Goal: Find specific page/section: Find specific page/section

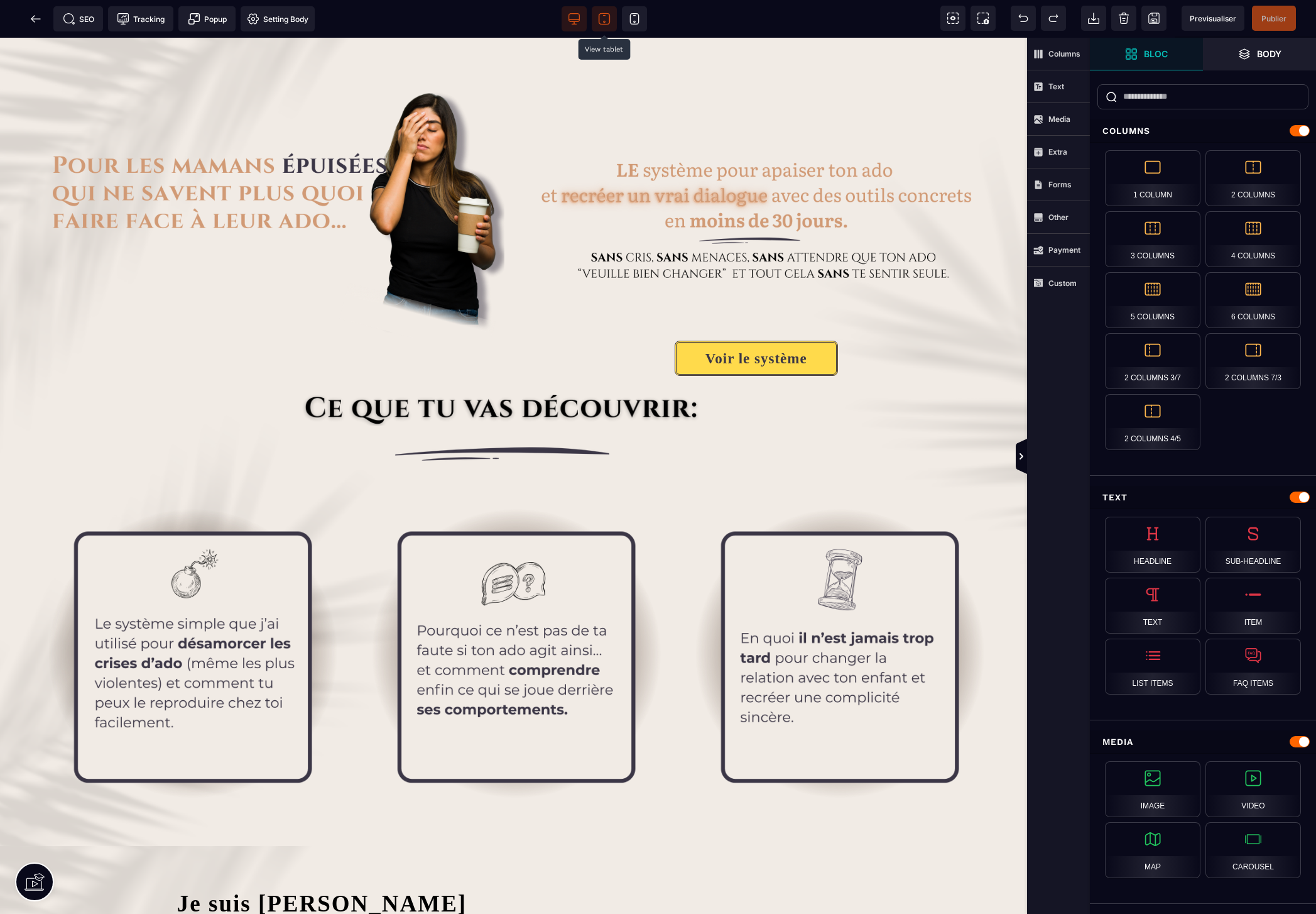
click at [604, 16] on icon at bounding box center [604, 18] width 13 height 13
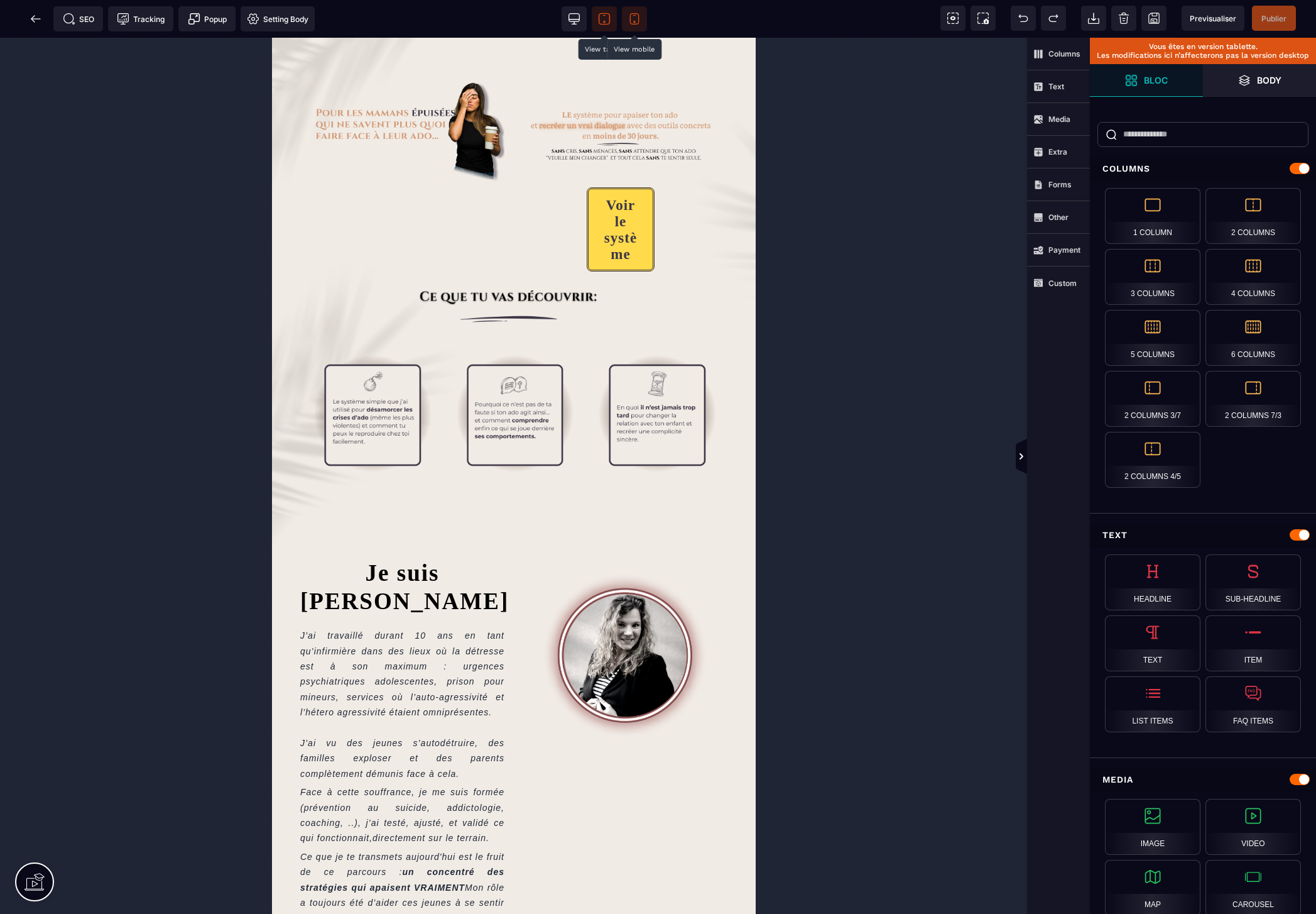
click at [632, 22] on icon at bounding box center [634, 18] width 13 height 13
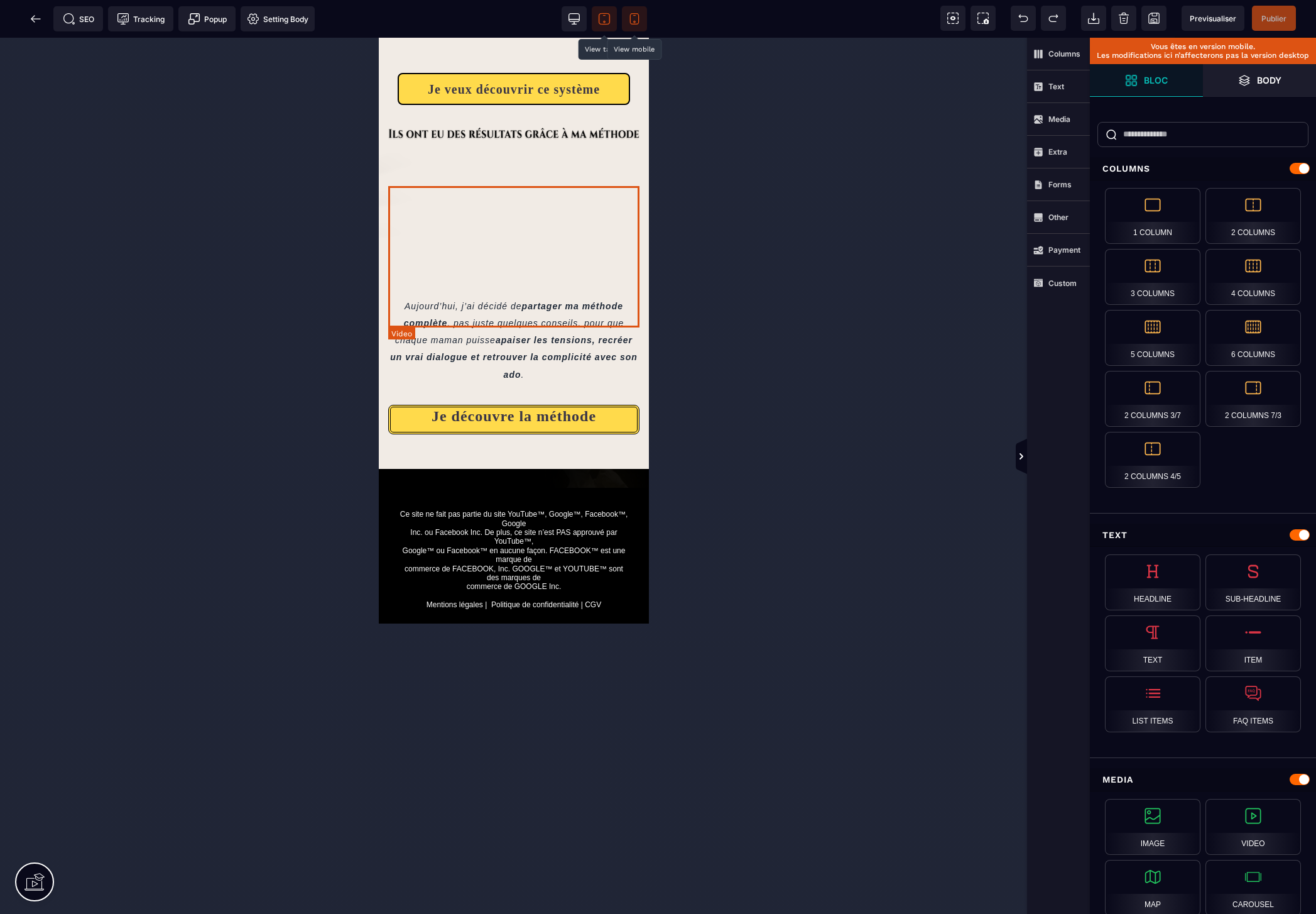
scroll to position [1924, 0]
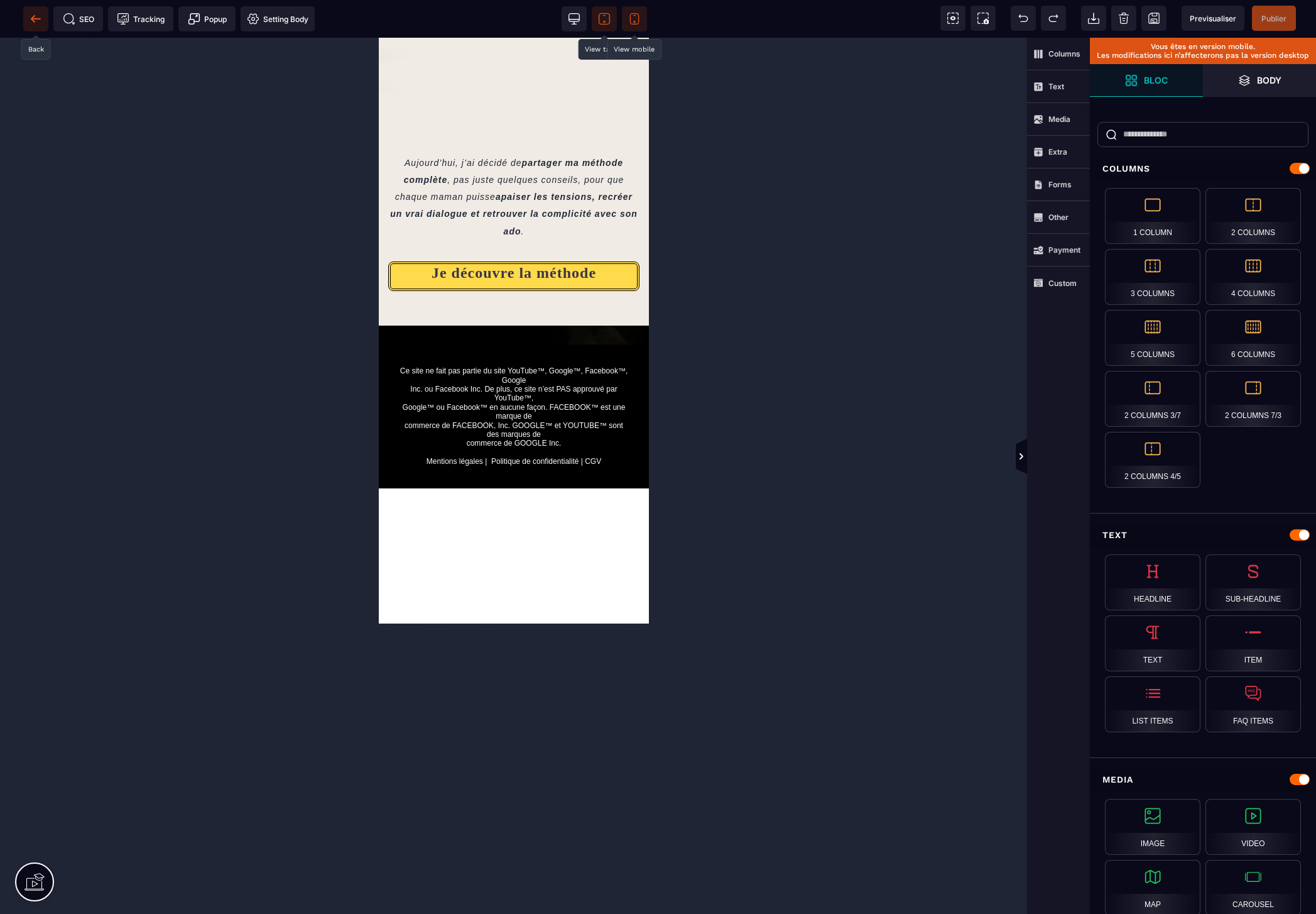
click at [33, 21] on icon at bounding box center [33, 18] width 3 height 7
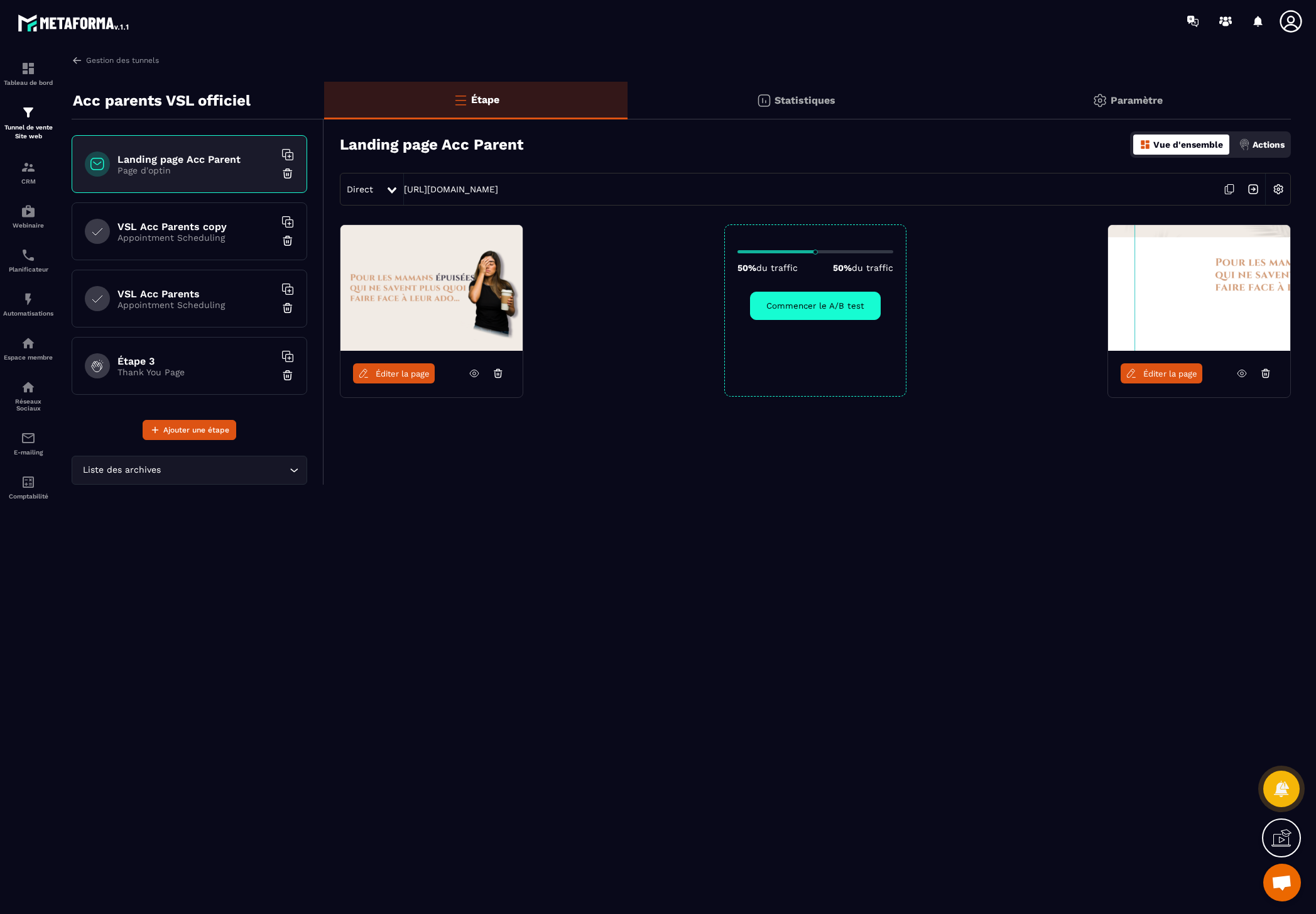
click at [1245, 376] on icon at bounding box center [1241, 373] width 11 height 11
click at [1176, 378] on link "Éditer la page" at bounding box center [1161, 373] width 81 height 20
